Goal: Transaction & Acquisition: Download file/media

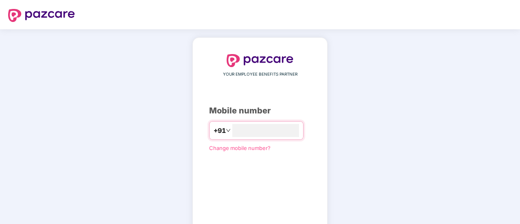
type input "*"
type input "**********"
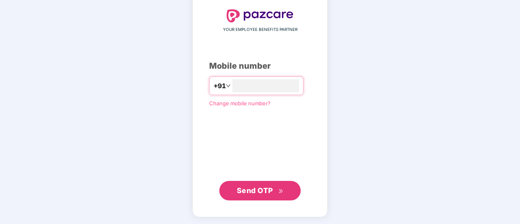
scroll to position [44, 0]
click at [277, 191] on span "Send OTP" at bounding box center [260, 191] width 47 height 11
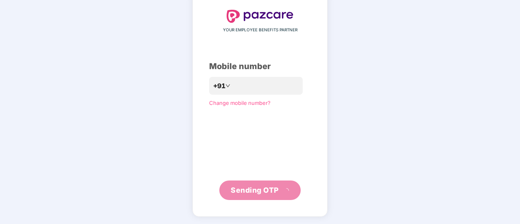
scroll to position [41, 0]
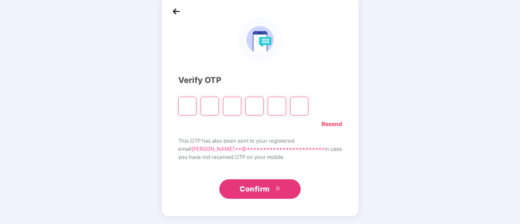
type input "*"
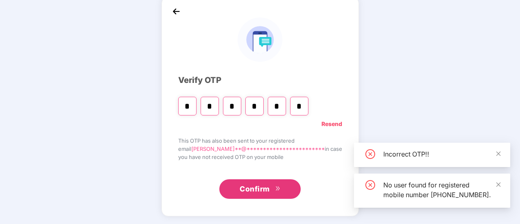
type input "*"
click at [278, 193] on button "Confirm" at bounding box center [259, 189] width 81 height 20
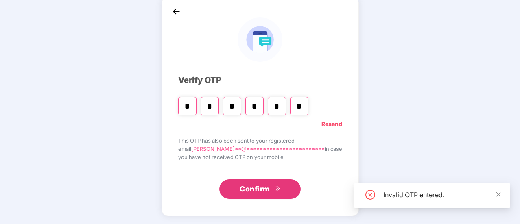
click at [308, 109] on input "*" at bounding box center [299, 106] width 18 height 19
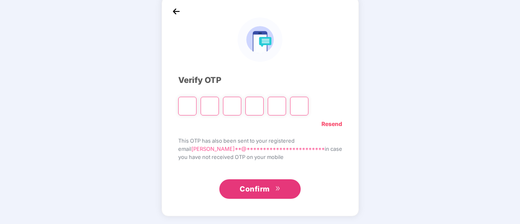
type input "*"
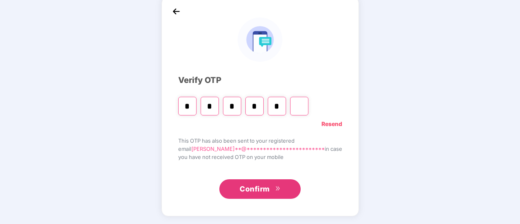
type input "*"
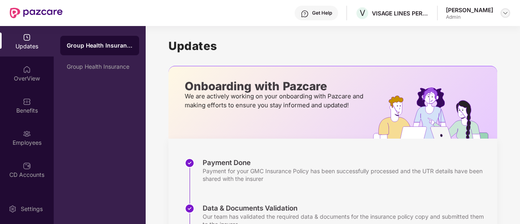
click at [504, 15] on img at bounding box center [505, 13] width 7 height 7
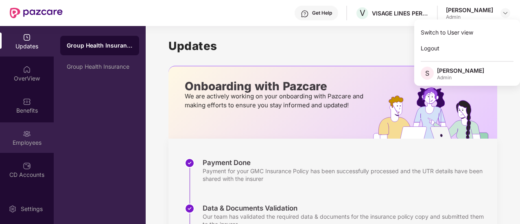
click at [23, 134] on img at bounding box center [27, 134] width 8 height 8
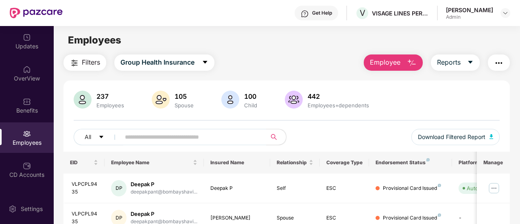
click at [498, 61] on img "button" at bounding box center [499, 63] width 10 height 10
click at [468, 65] on icon "caret-down" at bounding box center [470, 62] width 7 height 7
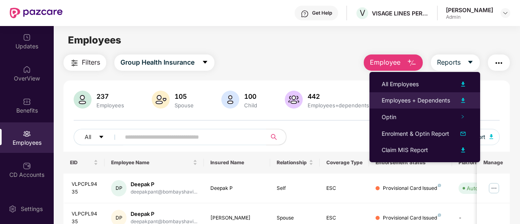
click at [463, 102] on img at bounding box center [463, 101] width 10 height 10
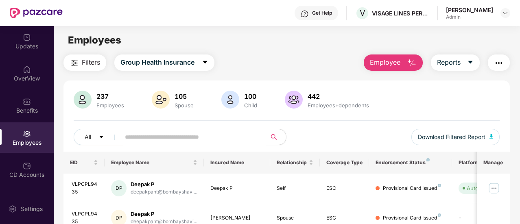
click at [474, 16] on div "Admin" at bounding box center [469, 17] width 47 height 7
click at [504, 15] on img at bounding box center [505, 13] width 7 height 7
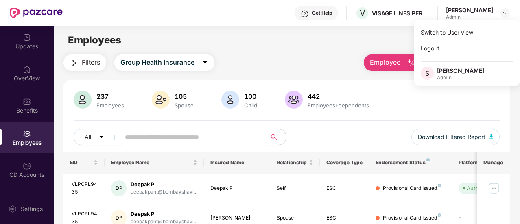
click at [308, 46] on div "Employees" at bounding box center [287, 40] width 466 height 15
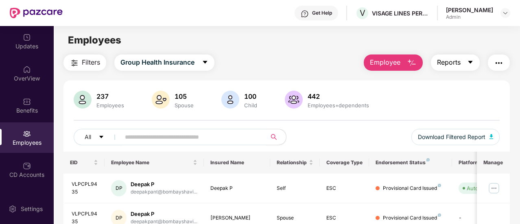
click at [464, 63] on button "Reports" at bounding box center [455, 63] width 49 height 16
click at [109, 101] on div "237 Employees" at bounding box center [110, 100] width 34 height 17
click at [206, 61] on icon "caret-down" at bounding box center [205, 62] width 4 height 3
click at [502, 62] on img "button" at bounding box center [499, 63] width 10 height 10
click at [288, 48] on main "Employees Filters Group Health Insurance Employee Reports 237 Employees 105 Spo…" at bounding box center [287, 138] width 466 height 224
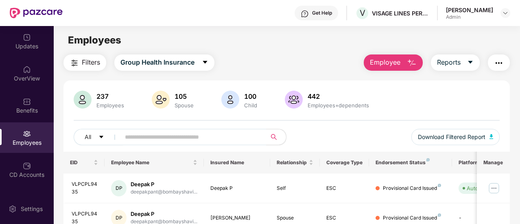
click at [313, 98] on div "442" at bounding box center [338, 96] width 65 height 8
click at [494, 140] on button "Download Filtered Report" at bounding box center [455, 137] width 89 height 16
click at [197, 59] on button "Group Health Insurance" at bounding box center [164, 63] width 100 height 16
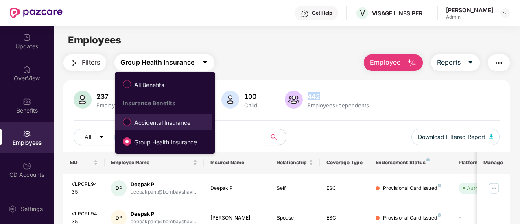
drag, startPoint x: 197, startPoint y: 59, endPoint x: 191, endPoint y: 125, distance: 66.6
click at [191, 125] on body "Get Help V VISAGE LINES PERSONAL CARE PRIVATE LIMITED [PERSON_NAME] Admin Updat…" at bounding box center [260, 112] width 520 height 224
click at [191, 125] on span "Accidental Insurance" at bounding box center [162, 122] width 63 height 9
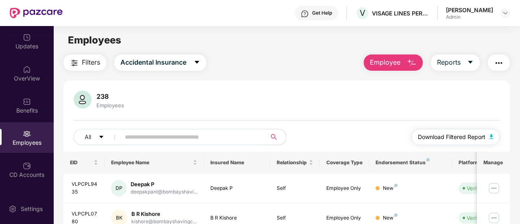
click at [491, 136] on img "button" at bounding box center [492, 136] width 4 height 5
